Goal: Transaction & Acquisition: Purchase product/service

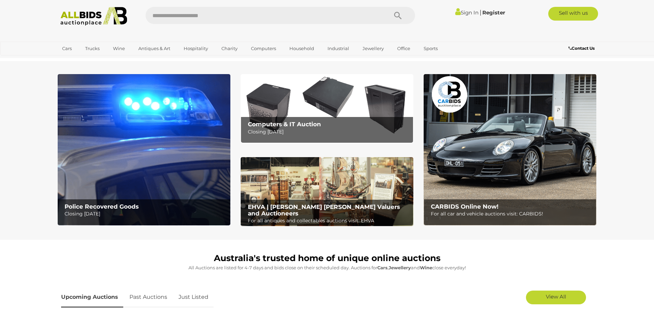
click at [467, 11] on link "Sign In" at bounding box center [467, 12] width 23 height 7
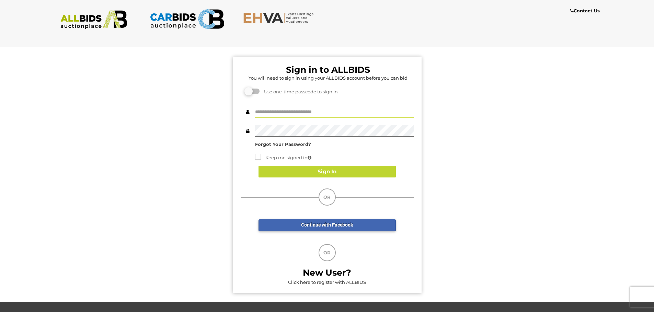
click at [291, 106] on input "text" at bounding box center [334, 112] width 159 height 12
type input "********"
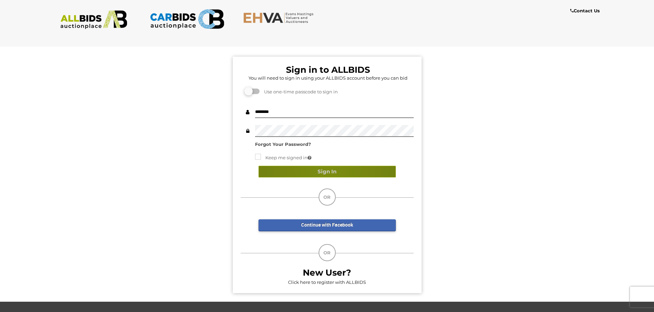
click at [327, 173] on button "Sign In" at bounding box center [327, 172] width 137 height 12
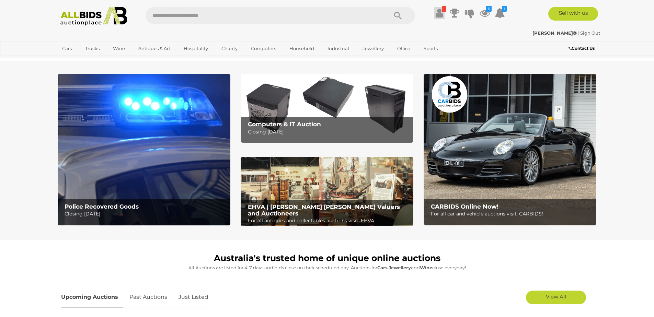
click at [437, 10] on icon at bounding box center [439, 13] width 7 height 12
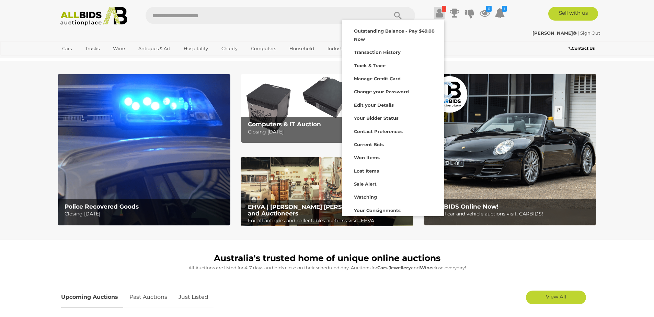
click at [487, 28] on div "Pontormo | Sign Out Pontormo | Sign Out" at bounding box center [328, 34] width 550 height 14
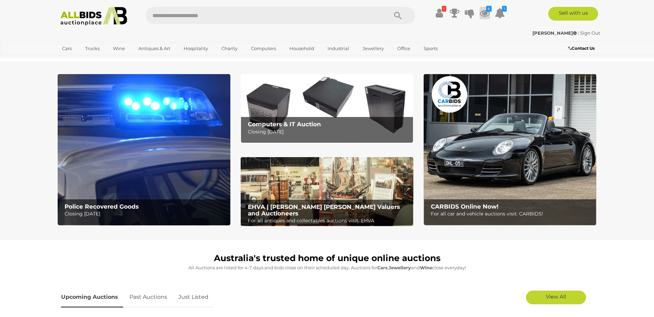
click at [486, 10] on icon "6" at bounding box center [488, 9] width 5 height 6
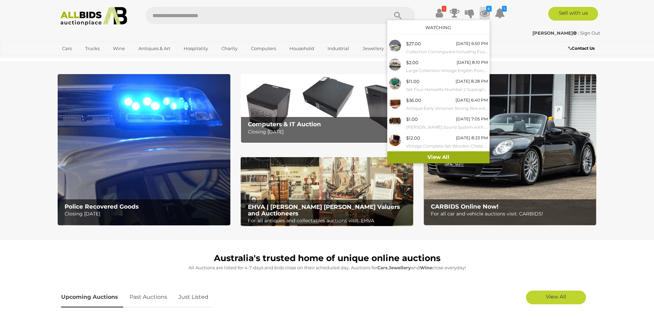
click at [431, 158] on link "View All" at bounding box center [439, 158] width 102 height 12
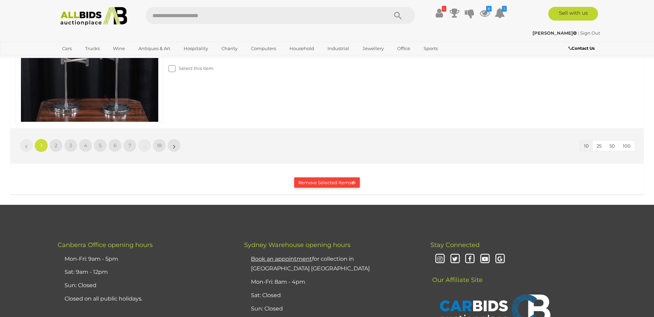
scroll to position [1567, 0]
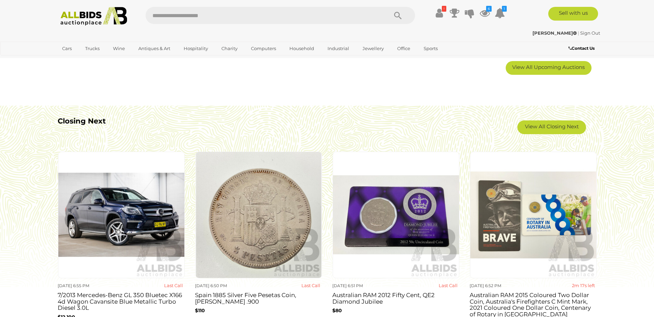
scroll to position [577, 0]
click at [539, 128] on link "View All Closing Next" at bounding box center [552, 127] width 69 height 14
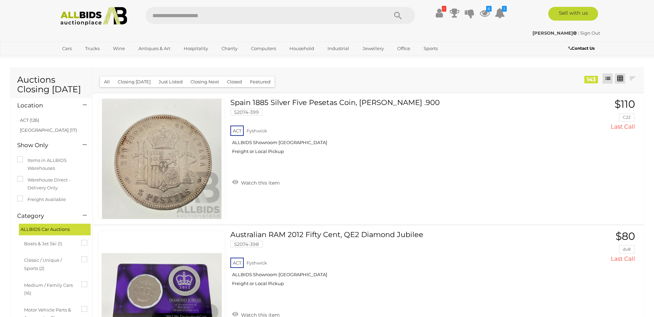
click at [622, 78] on link at bounding box center [620, 79] width 10 height 10
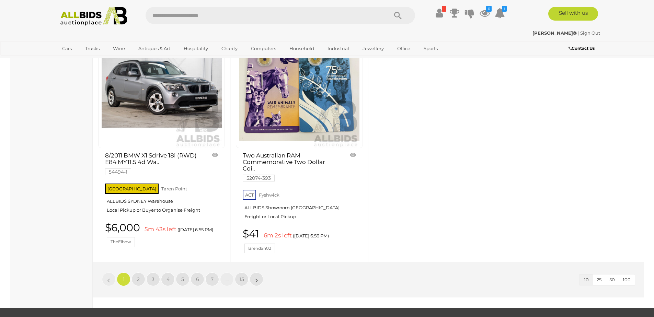
scroll to position [560, 0]
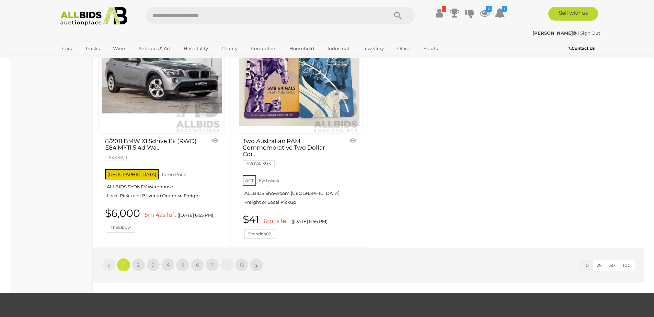
click at [632, 260] on button "100" at bounding box center [627, 265] width 16 height 11
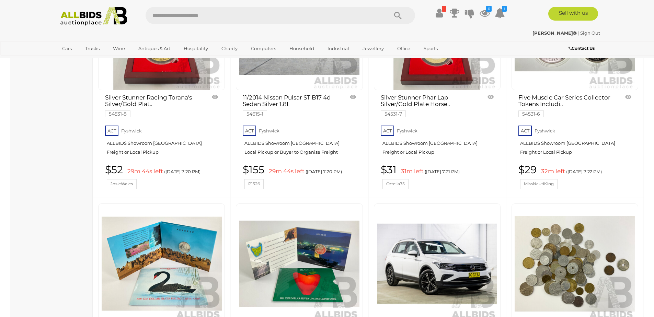
scroll to position [2621, 0]
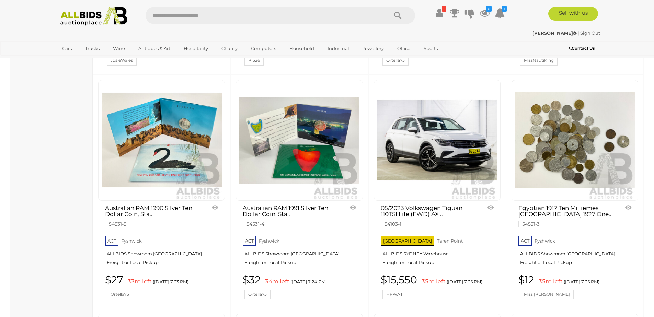
click at [191, 18] on input "text" at bounding box center [264, 15] width 236 height 17
type input "**"
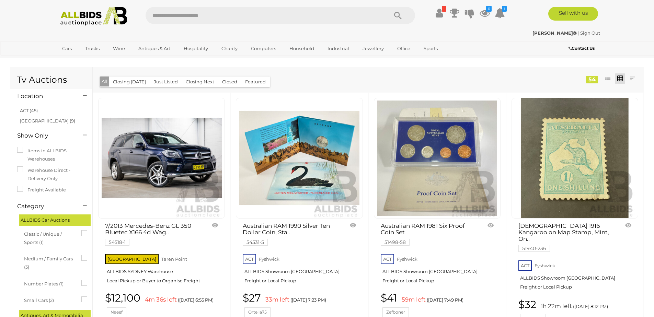
click at [217, 14] on input "text" at bounding box center [264, 15] width 236 height 17
type input "***"
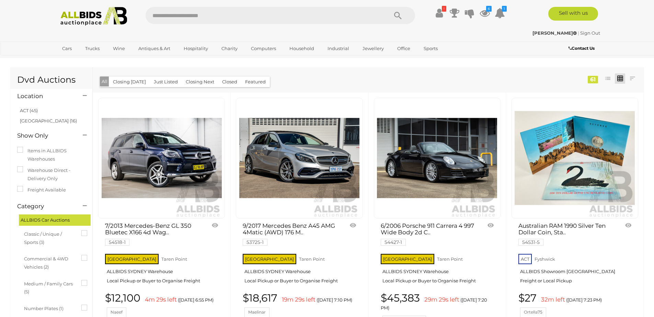
click at [179, 11] on input "text" at bounding box center [264, 15] width 236 height 17
type input "**********"
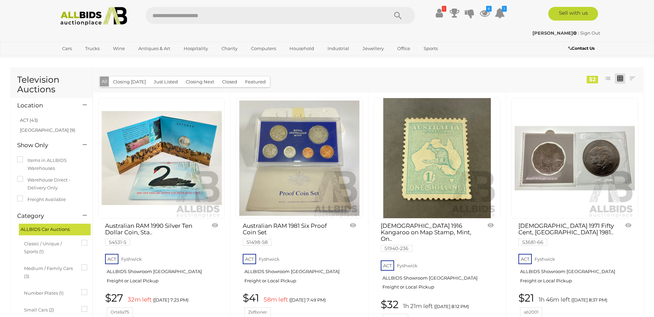
scroll to position [41, 0]
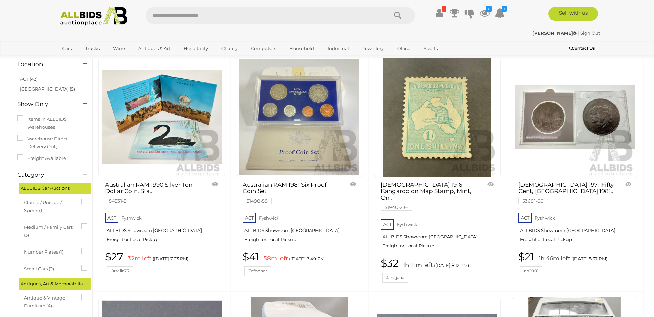
click at [197, 17] on input "text" at bounding box center [264, 15] width 236 height 17
type input "*****"
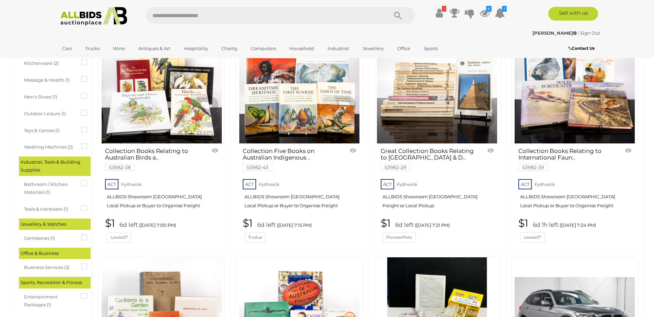
scroll to position [495, 0]
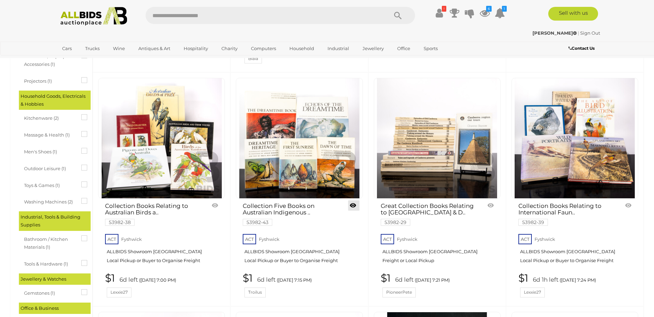
click at [352, 201] on link at bounding box center [353, 206] width 11 height 10
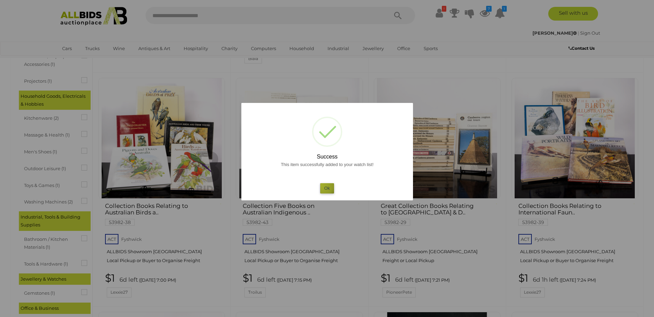
drag, startPoint x: 322, startPoint y: 185, endPoint x: 464, endPoint y: 221, distance: 147.1
click at [323, 187] on button "Ok" at bounding box center [327, 188] width 14 height 10
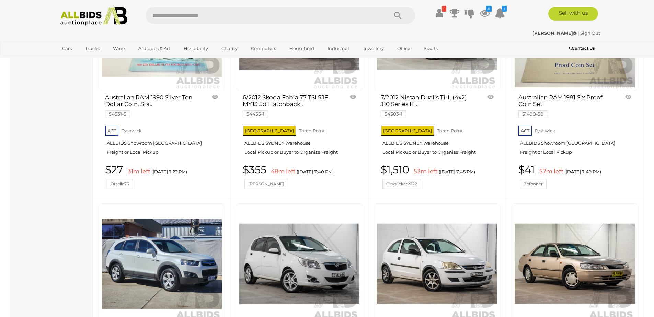
scroll to position [1072, 0]
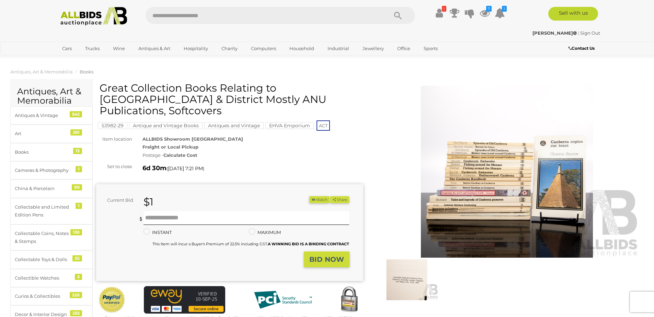
click at [476, 178] on img at bounding box center [507, 172] width 267 height 172
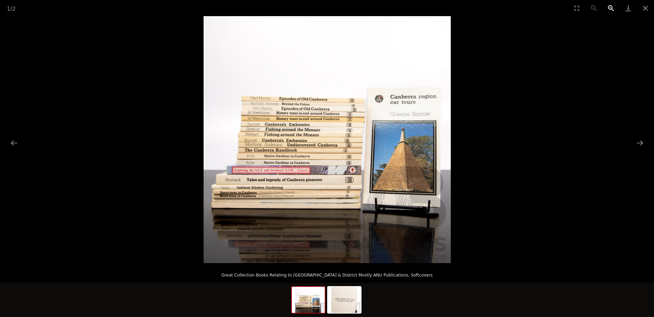
click at [610, 6] on button "Zoom in" at bounding box center [611, 8] width 17 height 16
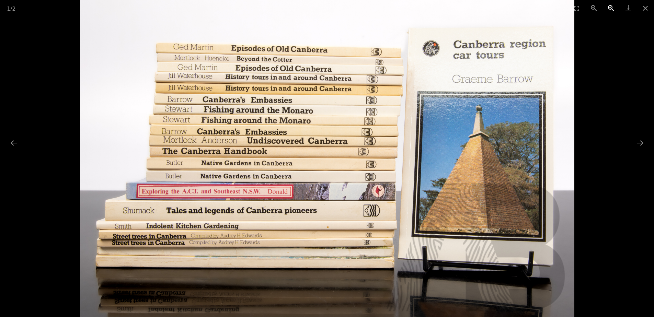
click at [610, 7] on button "Zoom in" at bounding box center [611, 8] width 17 height 16
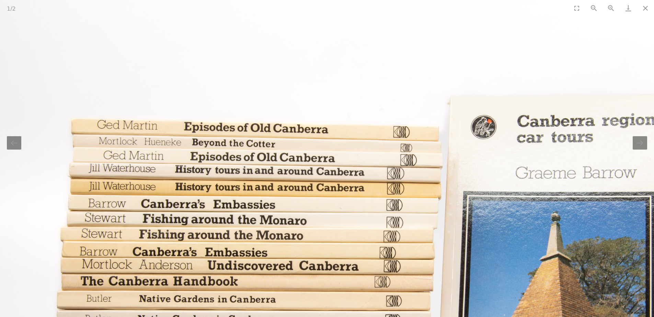
drag, startPoint x: 338, startPoint y: 124, endPoint x: 334, endPoint y: 246, distance: 122.0
click at [337, 249] on img at bounding box center [328, 250] width 742 height 742
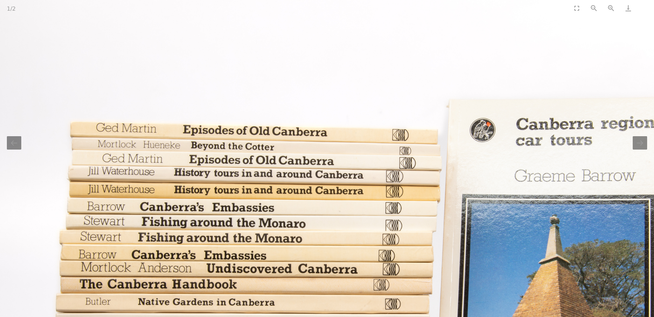
click at [645, 6] on button "Close gallery" at bounding box center [645, 8] width 17 height 16
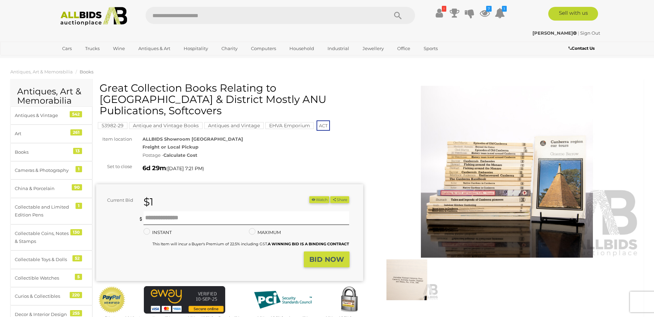
click at [318, 197] on button "Watch" at bounding box center [320, 200] width 20 height 7
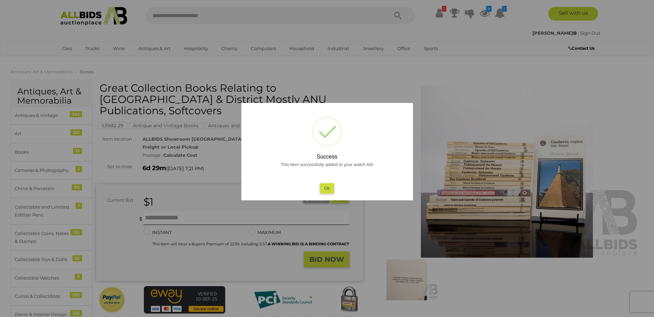
click at [329, 189] on button "Ok" at bounding box center [327, 188] width 14 height 10
